Goal: Information Seeking & Learning: Learn about a topic

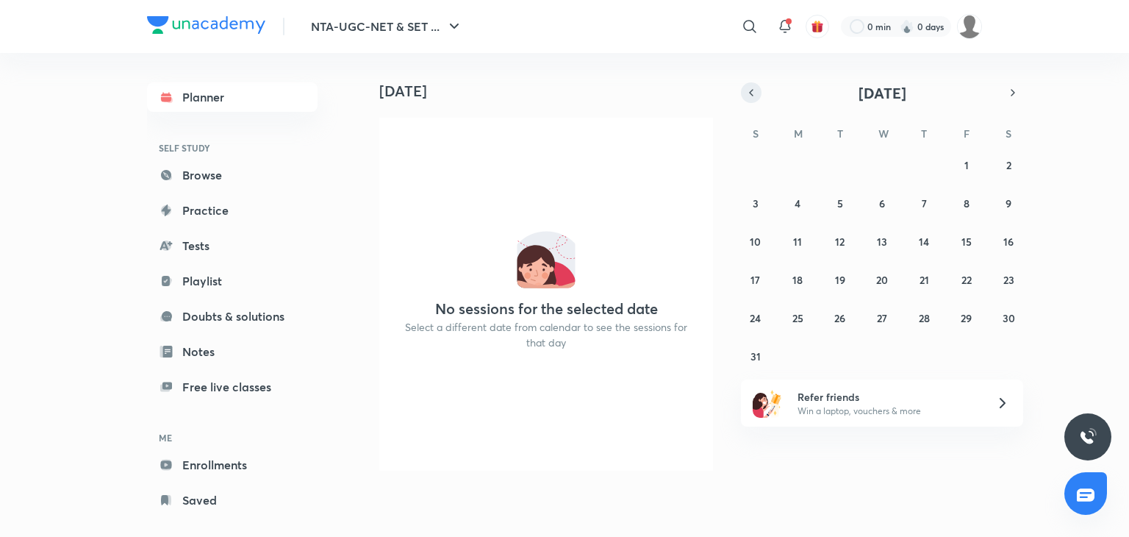
click at [756, 93] on icon "button" at bounding box center [752, 92] width 12 height 13
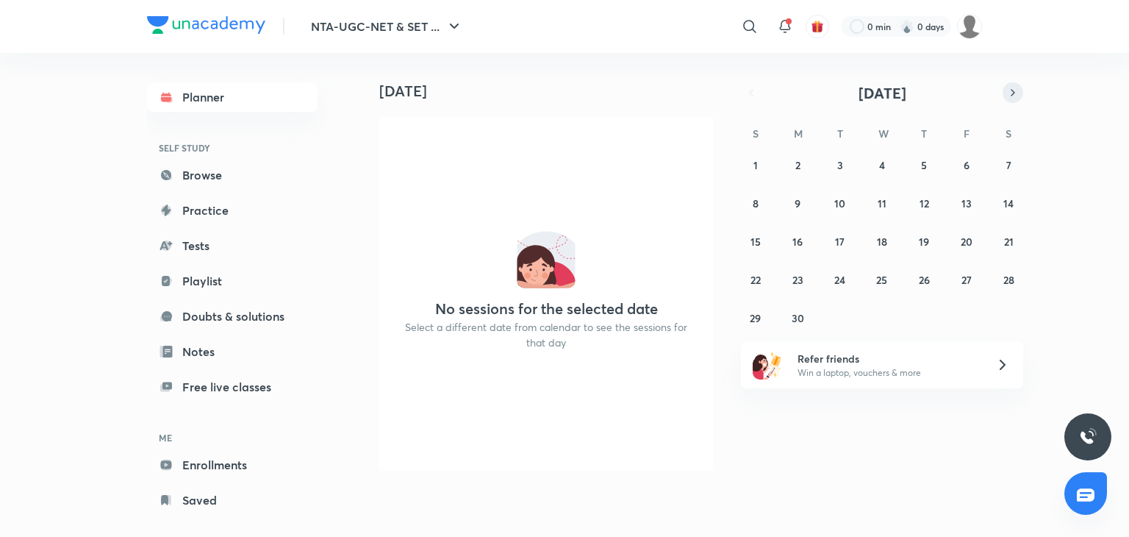
click at [1016, 86] on icon "button" at bounding box center [1013, 92] width 12 height 13
click at [838, 242] on abbr "15" at bounding box center [840, 242] width 10 height 14
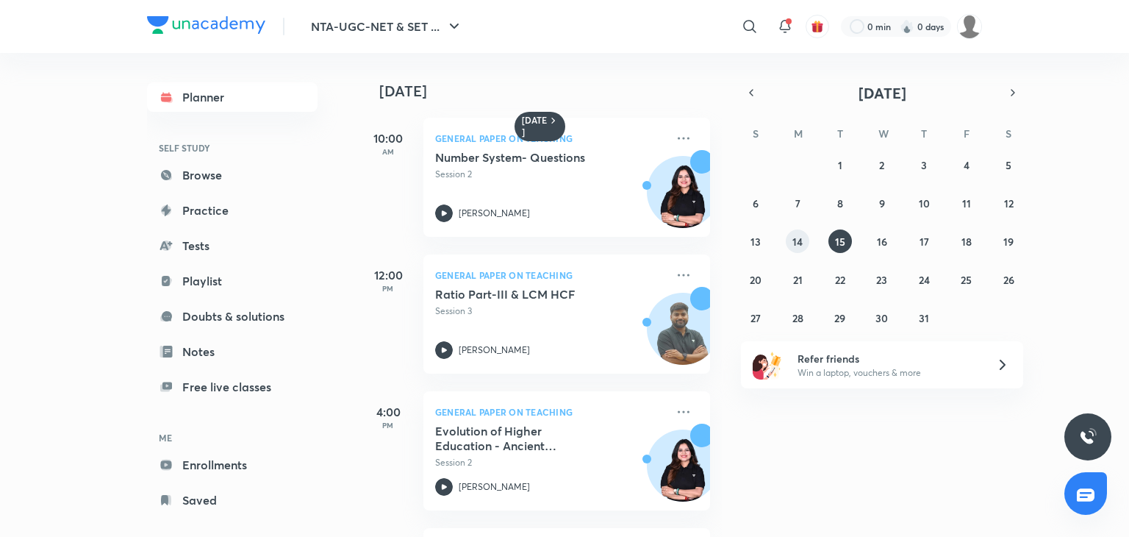
click at [793, 248] on button "14" at bounding box center [798, 241] width 24 height 24
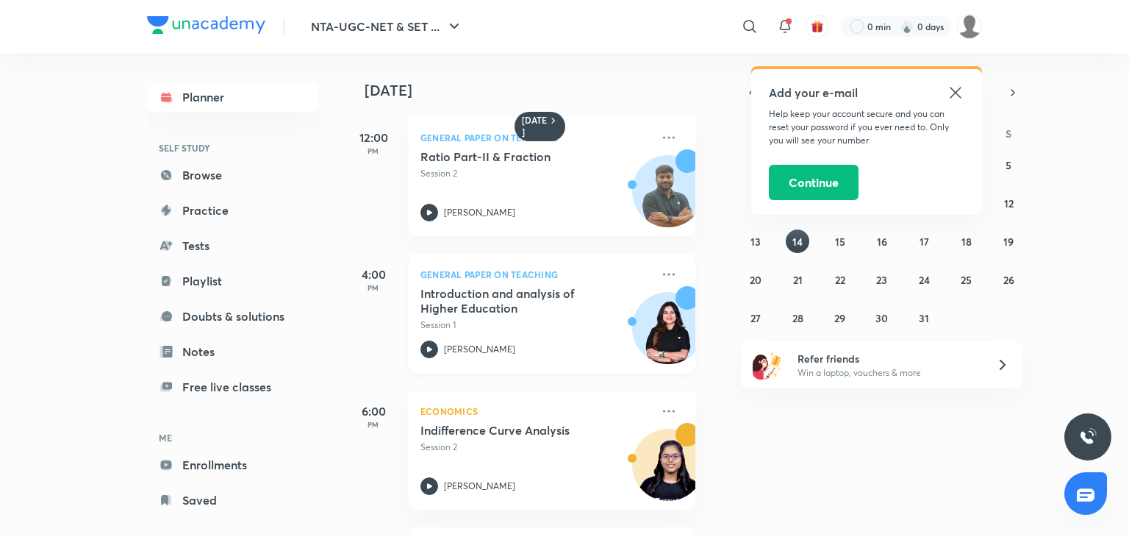
scroll to position [0, 15]
click at [953, 95] on icon at bounding box center [955, 92] width 11 height 11
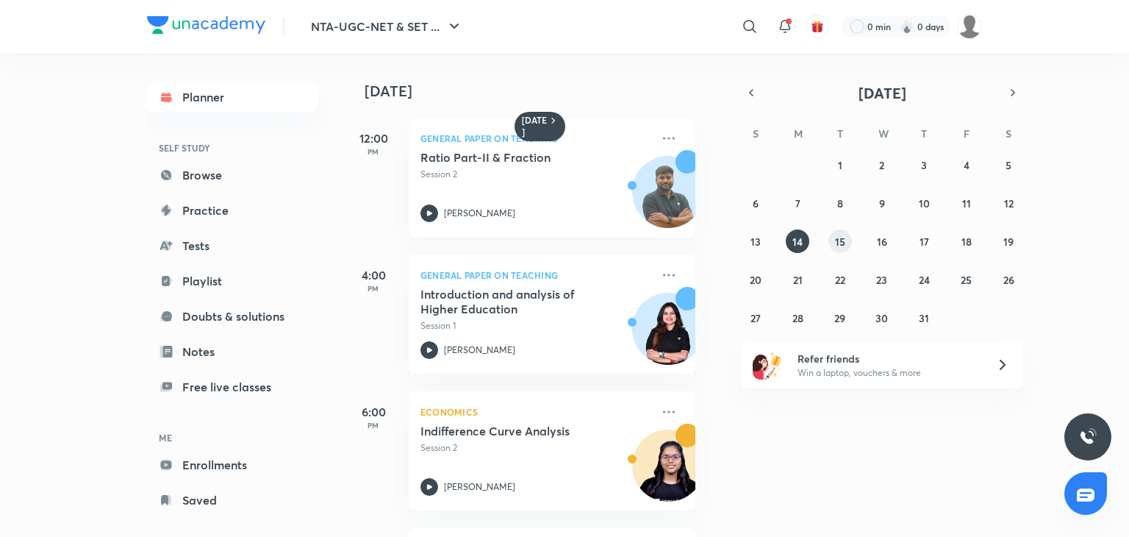
click at [846, 238] on button "15" at bounding box center [841, 241] width 24 height 24
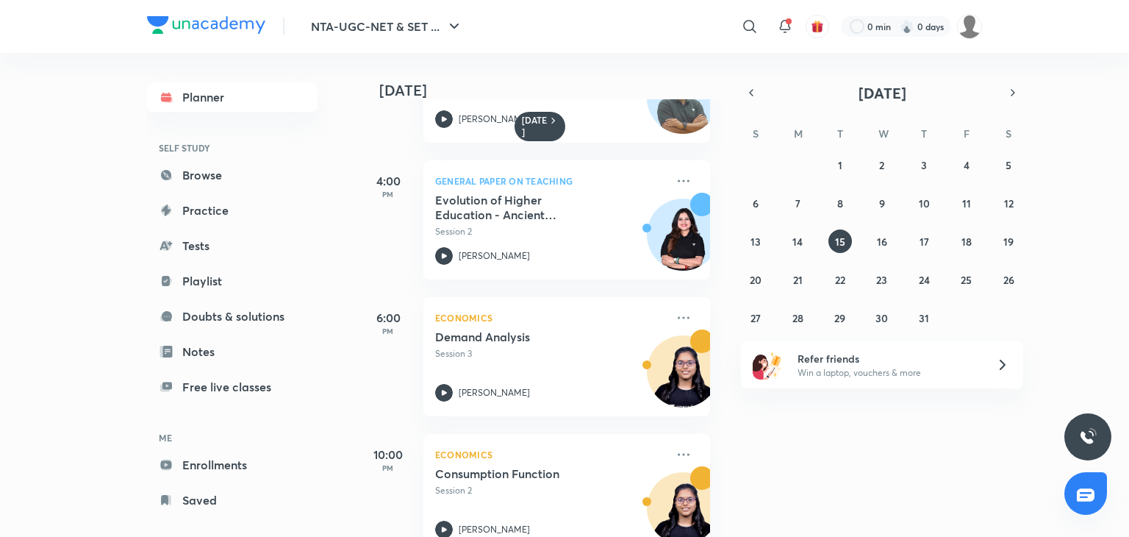
scroll to position [271, 0]
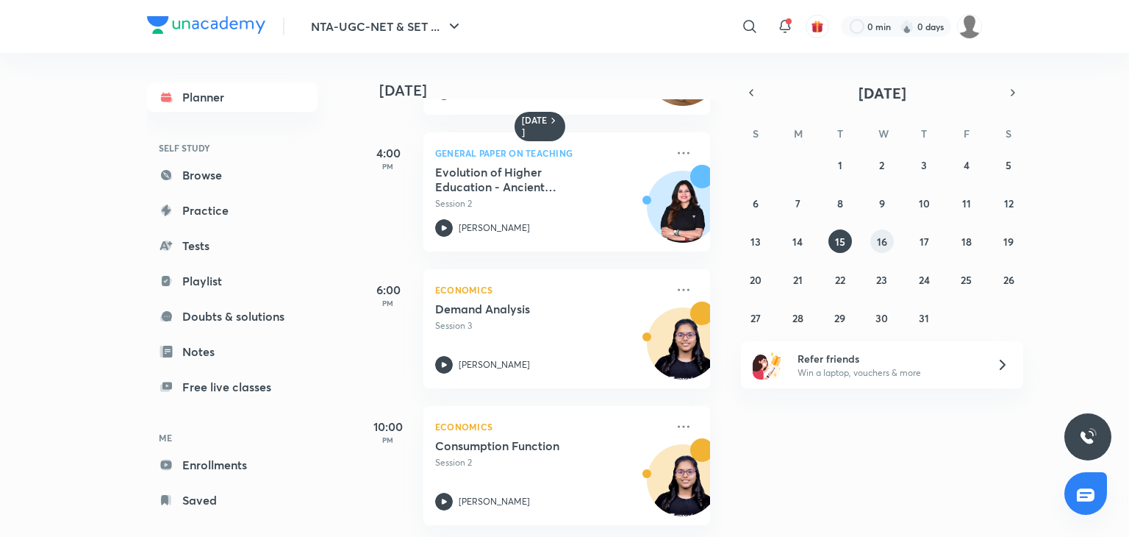
click at [885, 236] on abbr "16" at bounding box center [882, 242] width 10 height 14
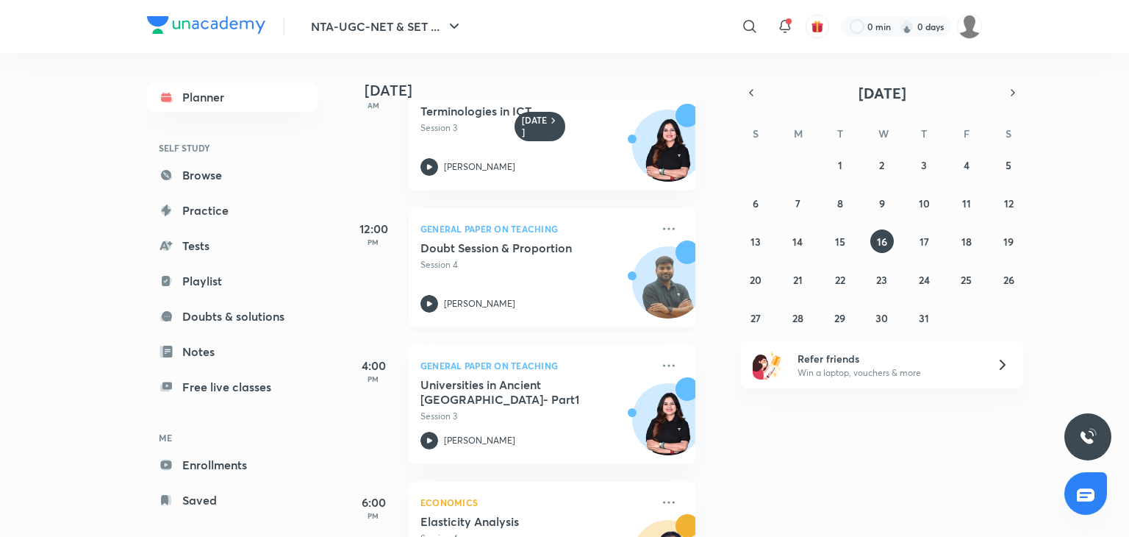
scroll to position [46, 15]
click at [836, 243] on abbr "15" at bounding box center [840, 242] width 10 height 14
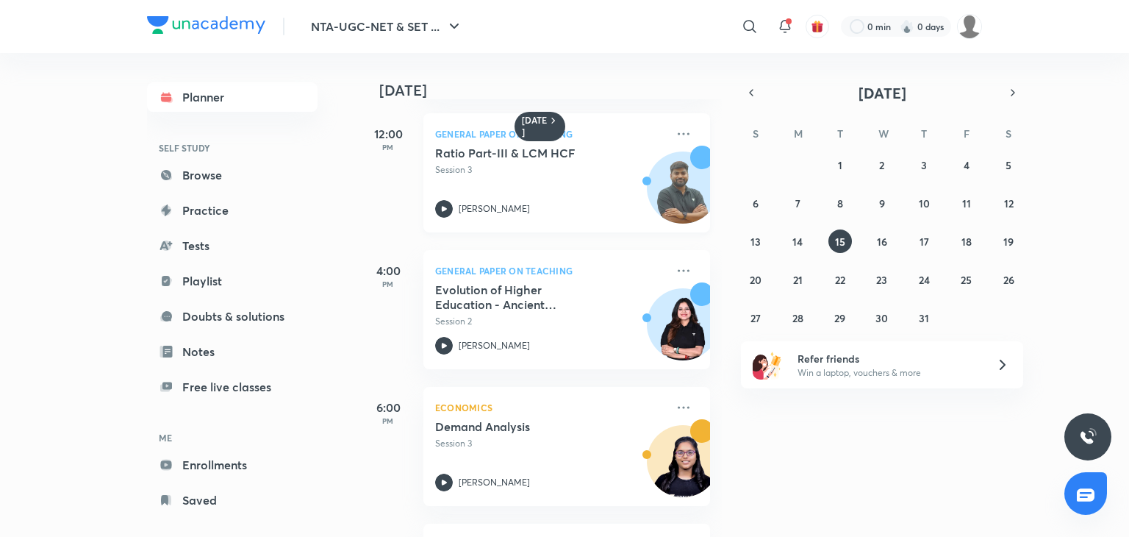
scroll to position [271, 0]
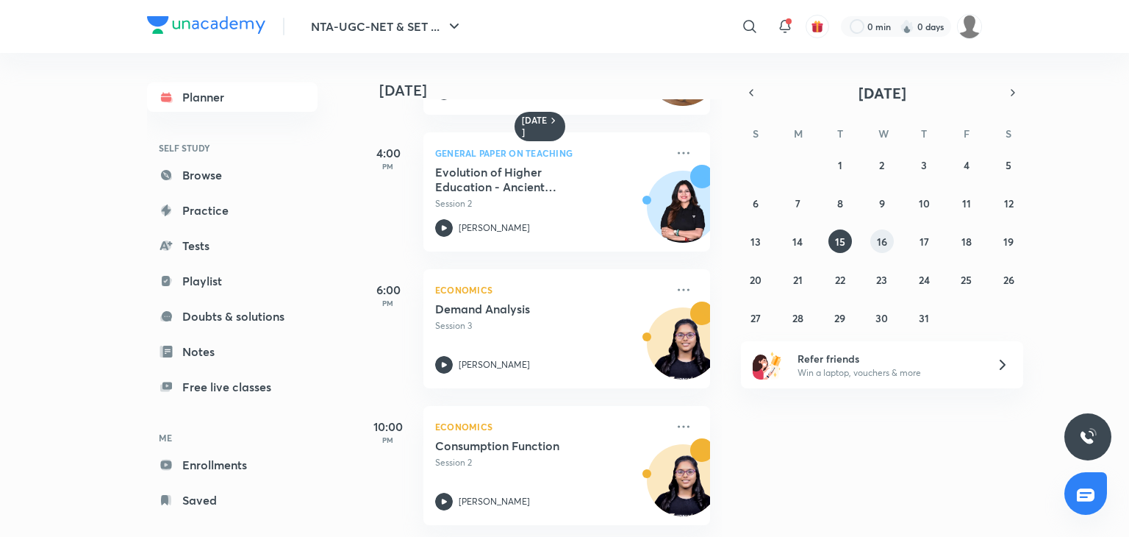
click at [885, 241] on abbr "16" at bounding box center [882, 242] width 10 height 14
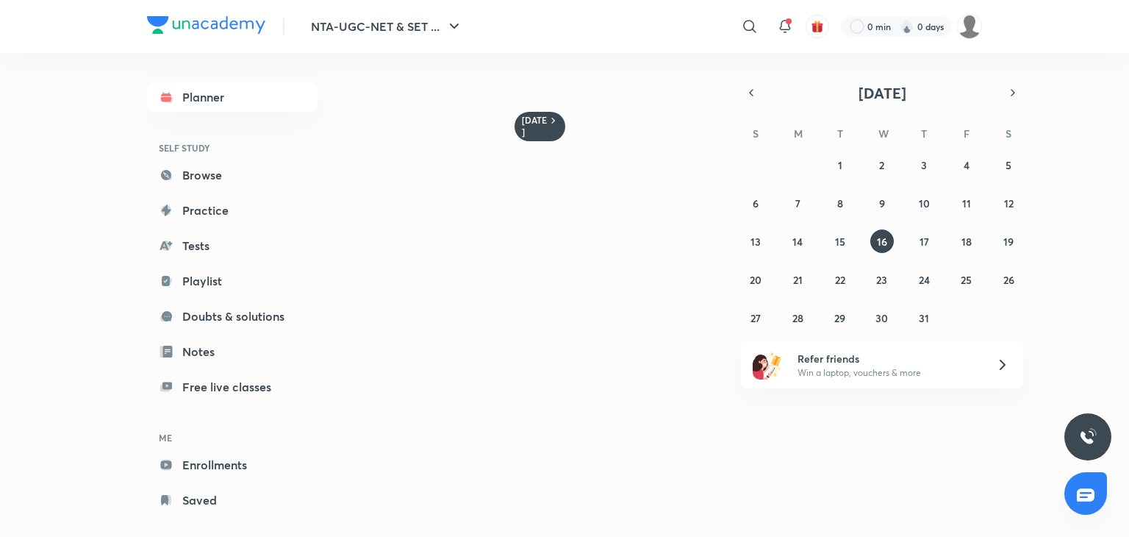
click at [980, 33] on picture at bounding box center [969, 26] width 25 height 25
click at [974, 29] on img at bounding box center [969, 26] width 25 height 25
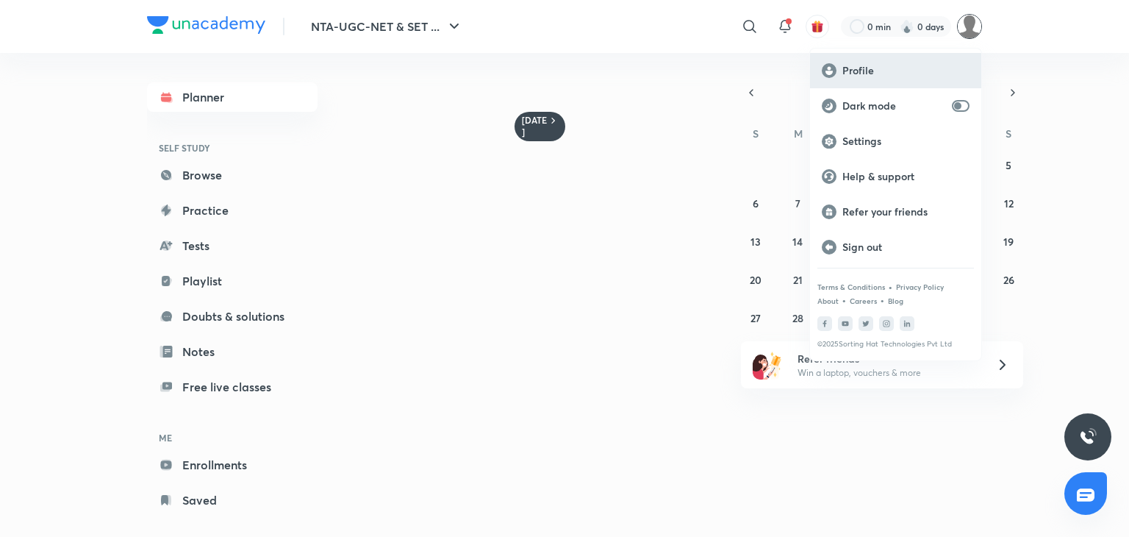
click at [901, 71] on p "Profile" at bounding box center [906, 70] width 127 height 13
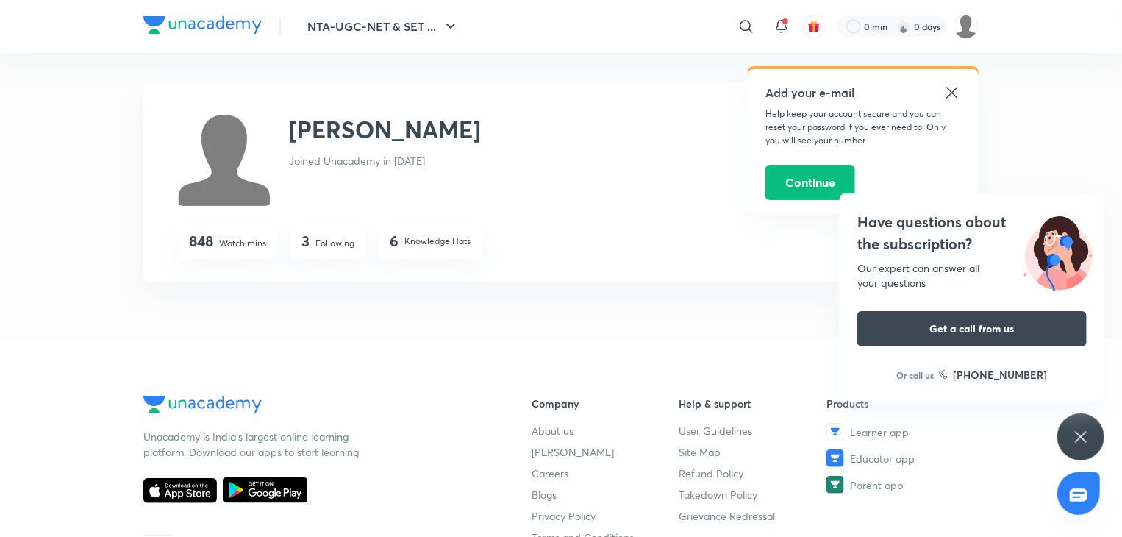
click at [945, 87] on icon at bounding box center [952, 93] width 18 height 18
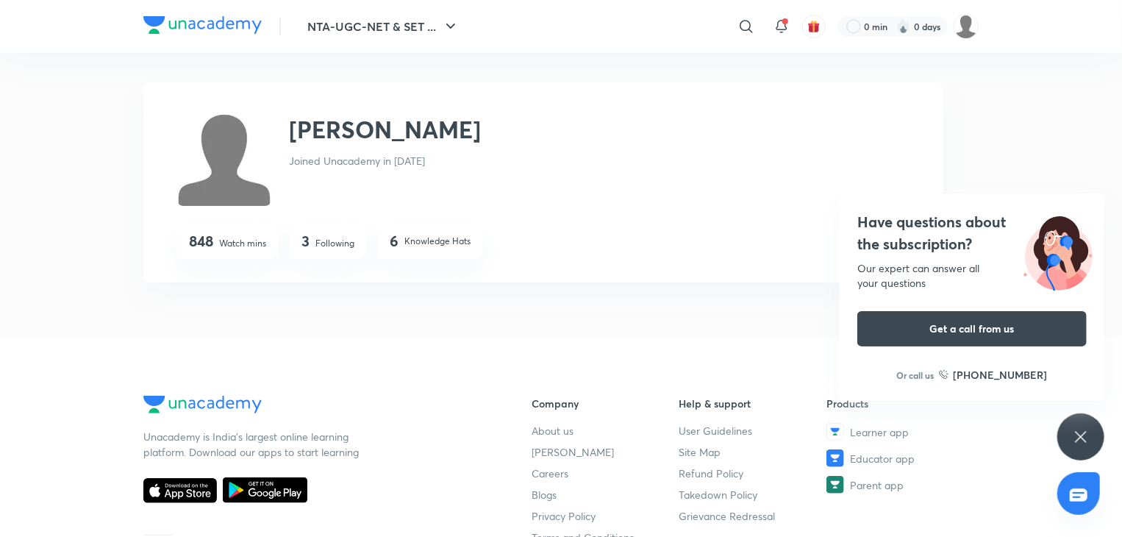
click at [1085, 428] on icon at bounding box center [1081, 437] width 18 height 18
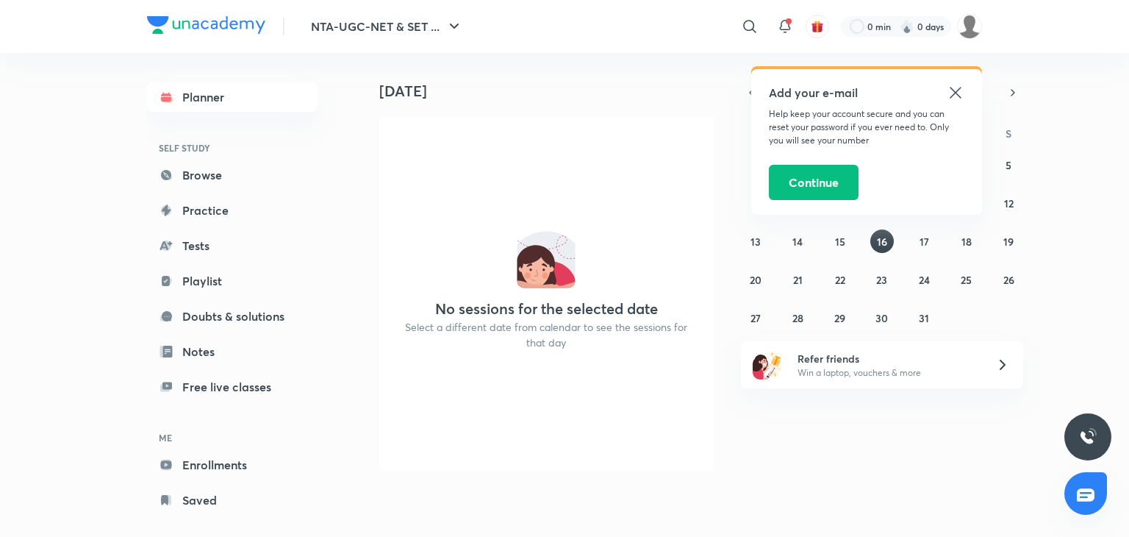
click at [959, 91] on icon at bounding box center [956, 93] width 18 height 18
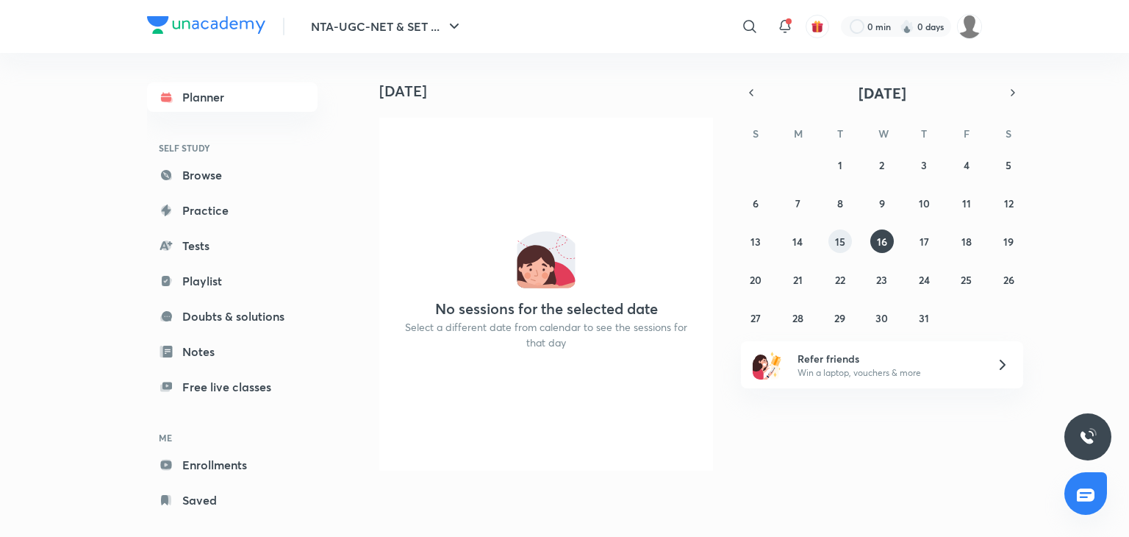
click at [846, 236] on button "15" at bounding box center [841, 241] width 24 height 24
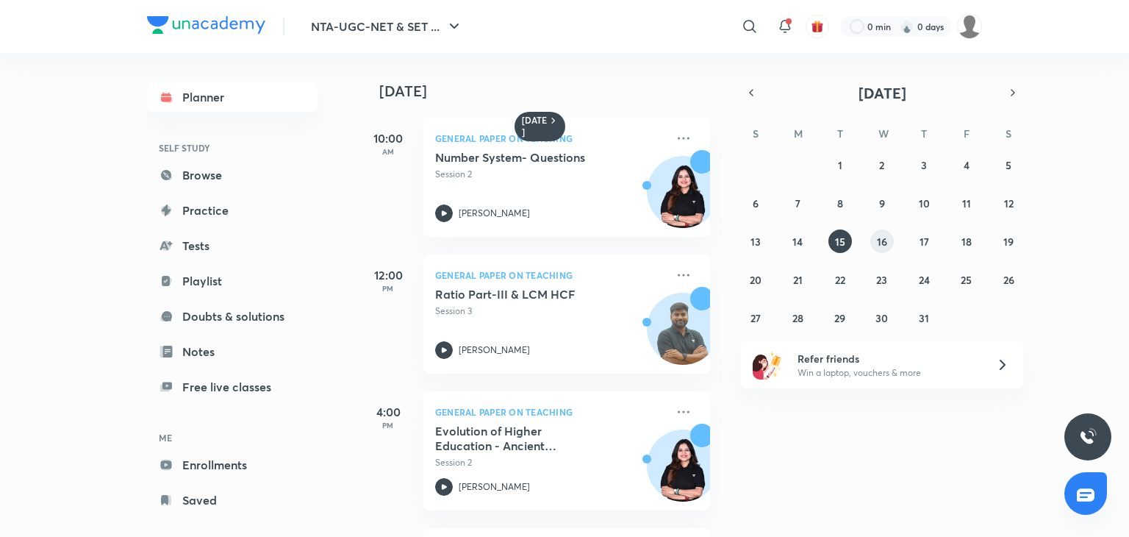
click at [885, 235] on abbr "16" at bounding box center [882, 242] width 10 height 14
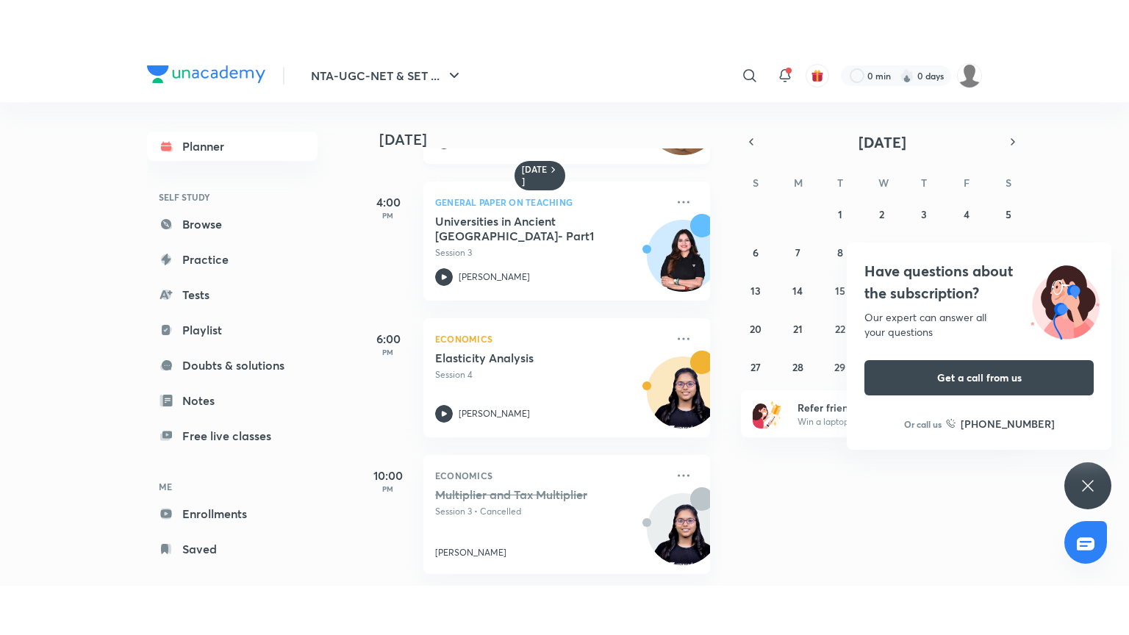
scroll to position [271, 0]
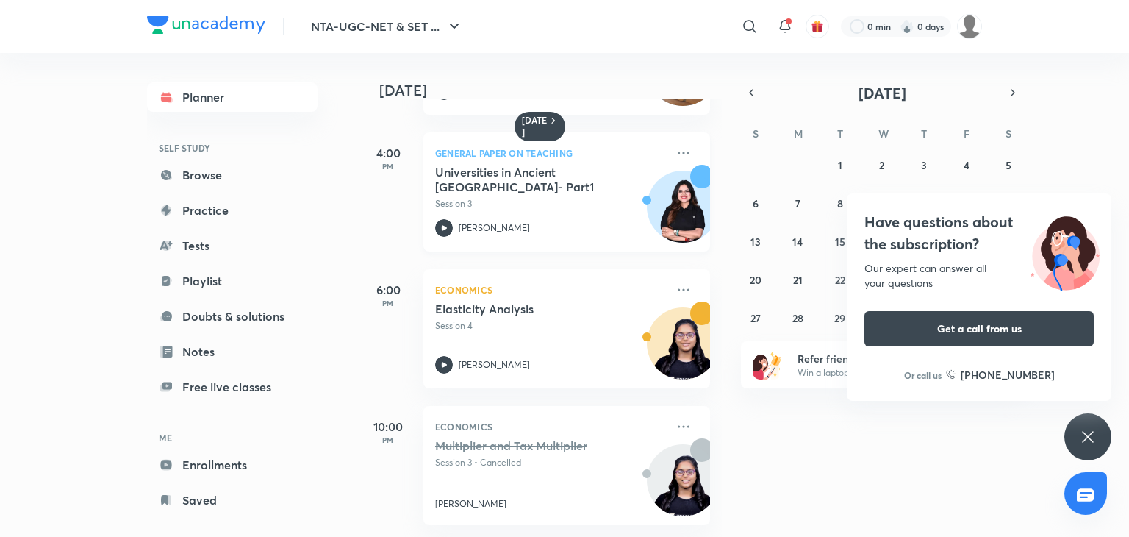
click at [444, 225] on icon at bounding box center [444, 227] width 5 height 5
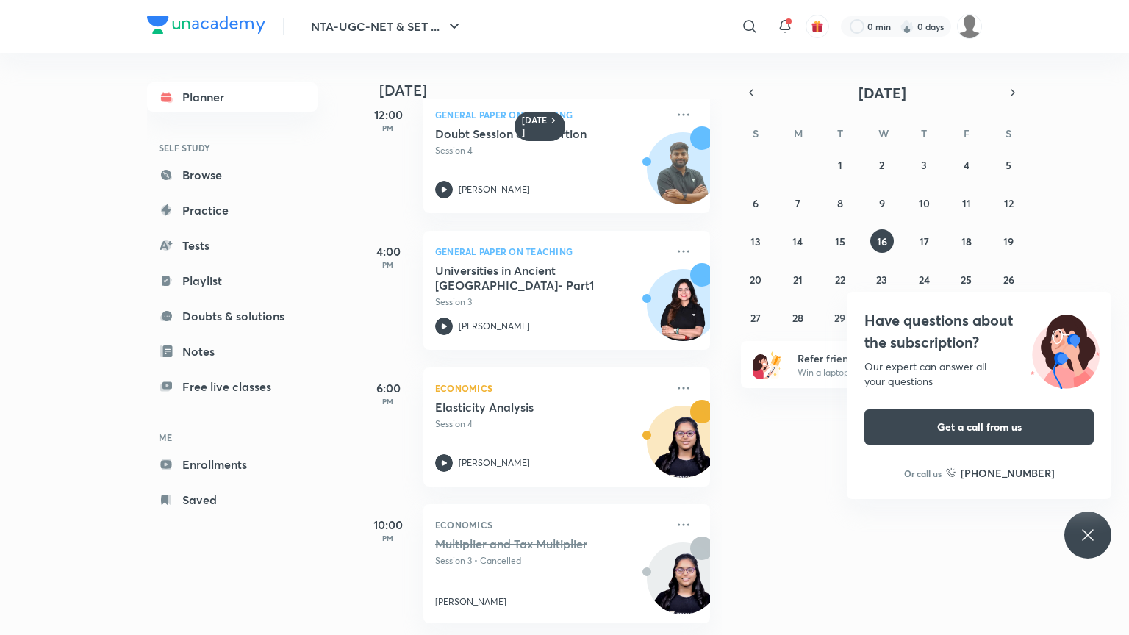
scroll to position [171, 0]
